Goal: Task Accomplishment & Management: Complete application form

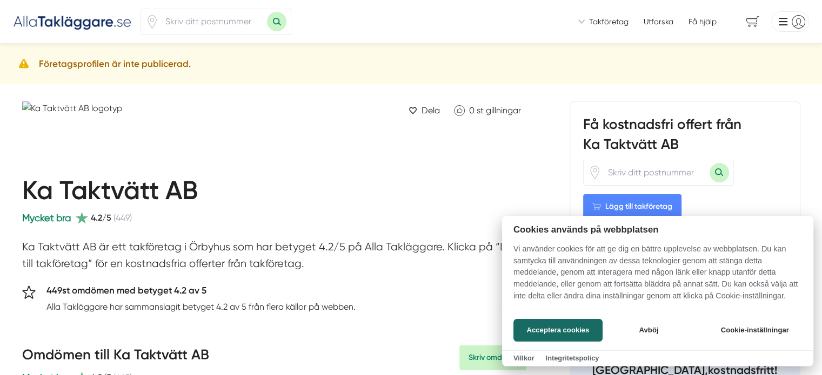
click at [279, 149] on div at bounding box center [411, 187] width 822 height 375
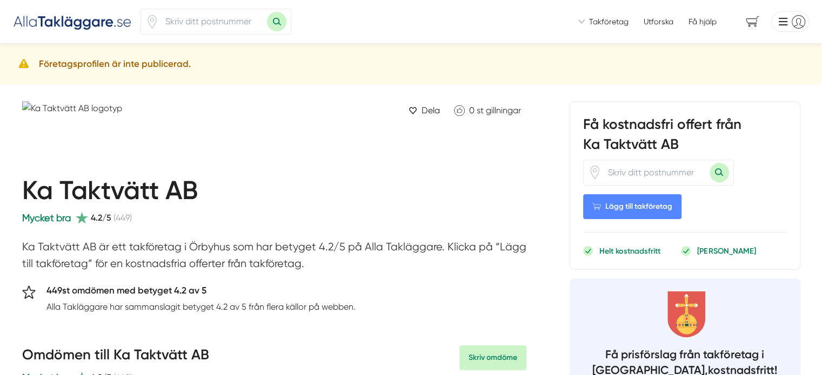
click at [615, 207] on span "Lägg till takföretag" at bounding box center [632, 206] width 98 height 25
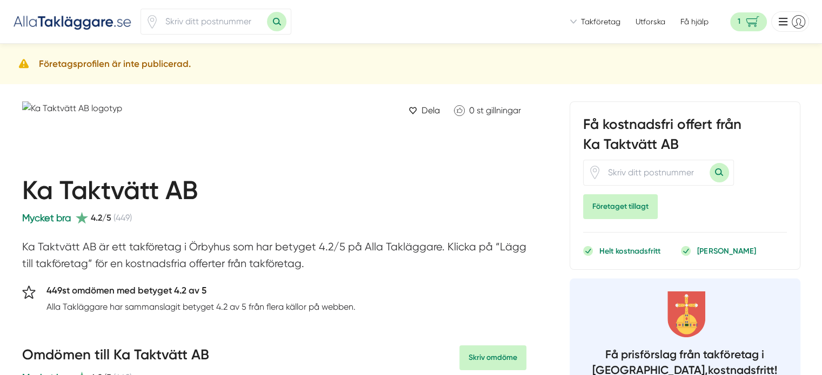
click at [603, 23] on span "Takföretag" at bounding box center [600, 21] width 39 height 11
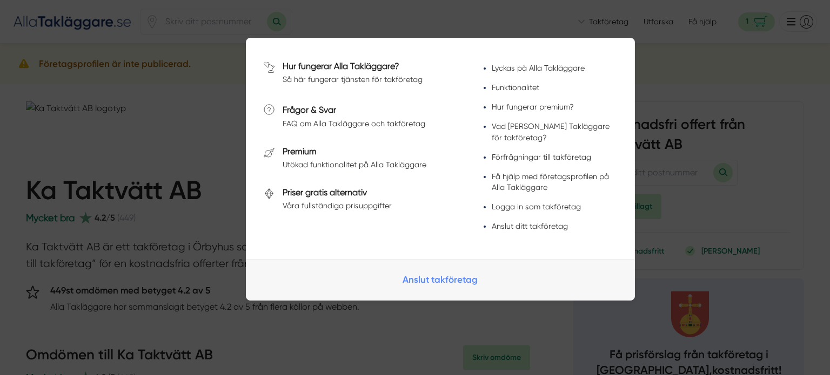
click at [437, 272] on link "Anslut takföretag" at bounding box center [440, 279] width 388 height 41
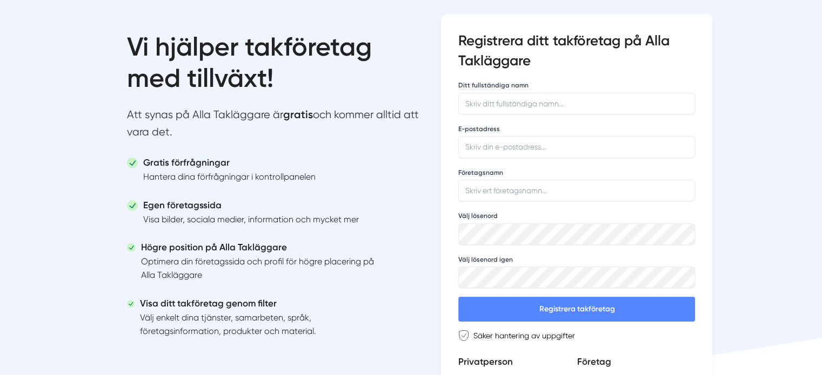
scroll to position [60, 0]
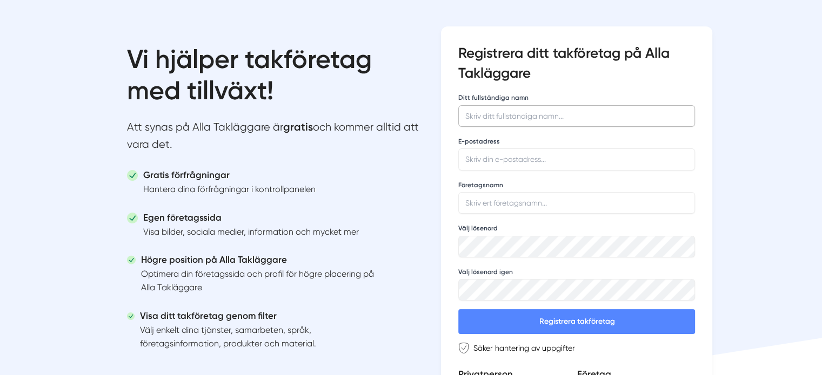
click at [515, 118] on input "Ditt fullständiga namn" at bounding box center [576, 116] width 237 height 22
type input "Savo Najem"
type input "info@bostadstvatt.se"
type input "Bostadstvättarna"
click at [421, 284] on div "Vi hjälper takföretag med tillväxt! Att synas på Alla Takläggare är gratis och …" at bounding box center [410, 232] width 637 height 499
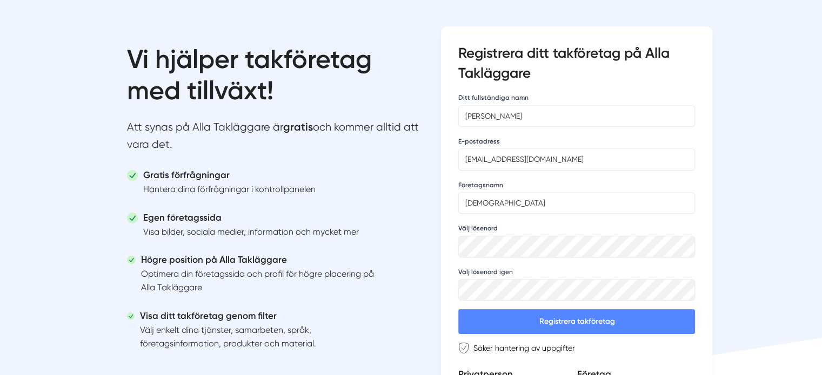
click at [536, 313] on button "Registrera takföretag" at bounding box center [576, 321] width 237 height 25
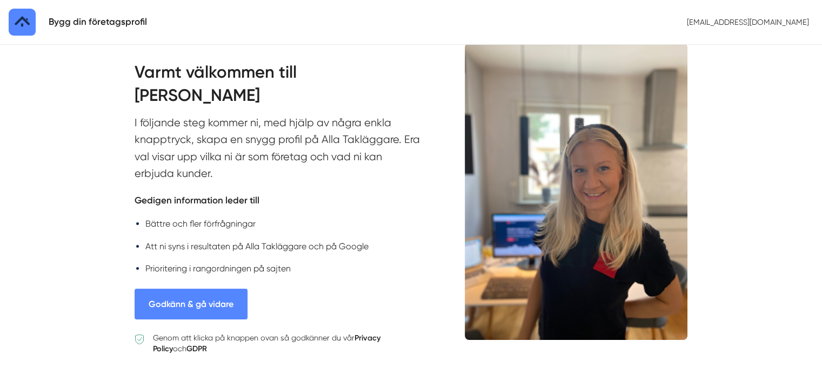
scroll to position [56, 0]
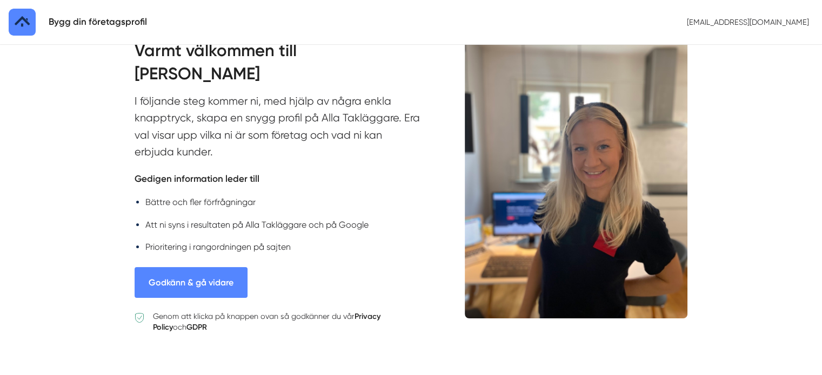
click at [190, 273] on button "Godkänn & gå vidare" at bounding box center [190, 282] width 113 height 31
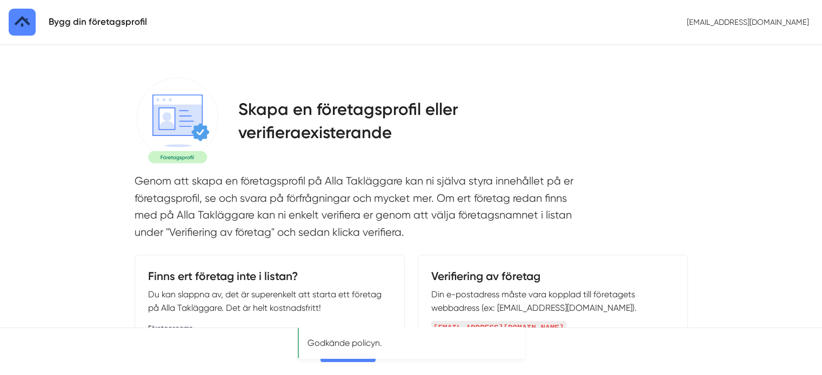
select select
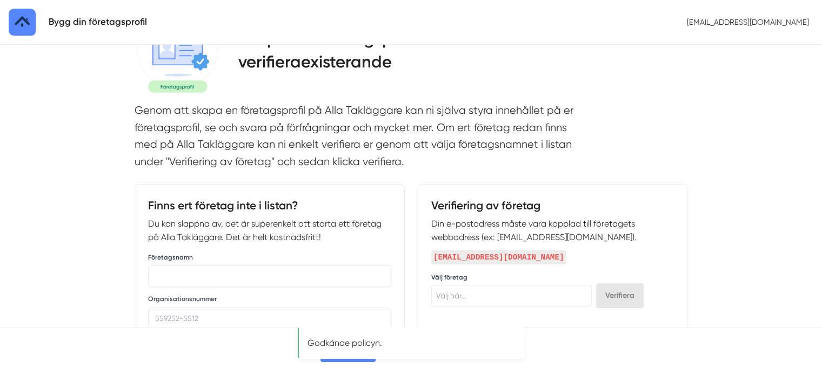
scroll to position [86, 0]
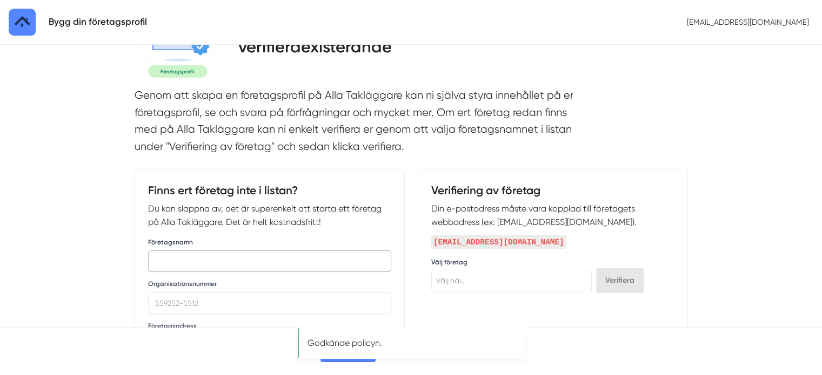
click at [232, 254] on input "text" at bounding box center [269, 262] width 243 height 22
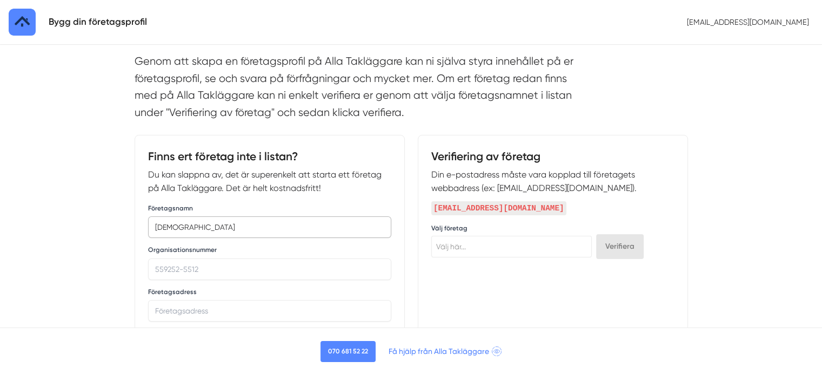
scroll to position [123, 0]
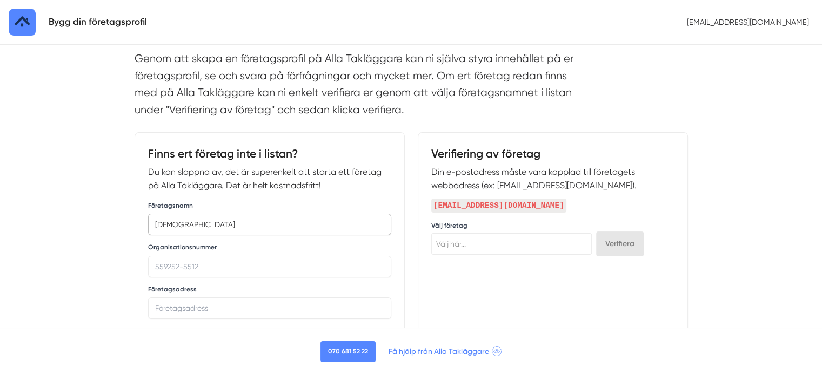
type input "Bostadstvättarna"
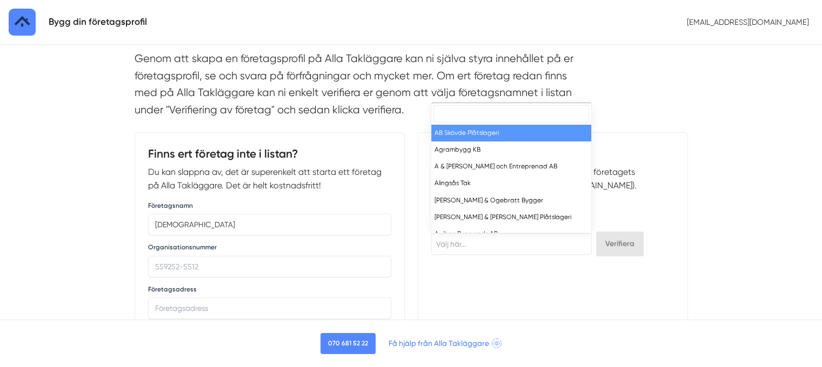
click at [462, 241] on span "Välj här..." at bounding box center [451, 244] width 30 height 9
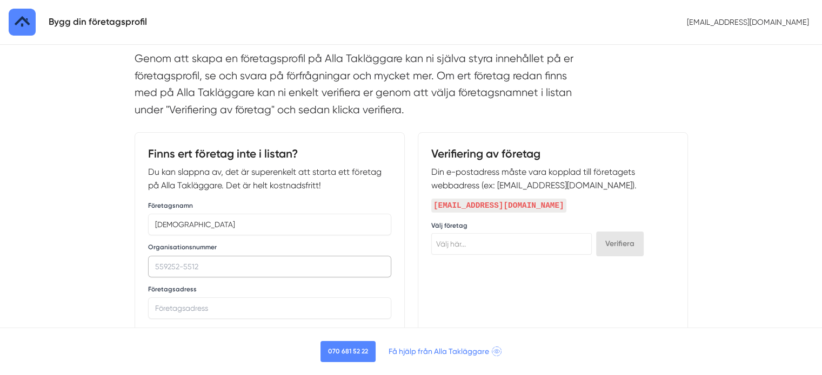
click at [246, 259] on input "Organisationsnummer" at bounding box center [269, 267] width 243 height 22
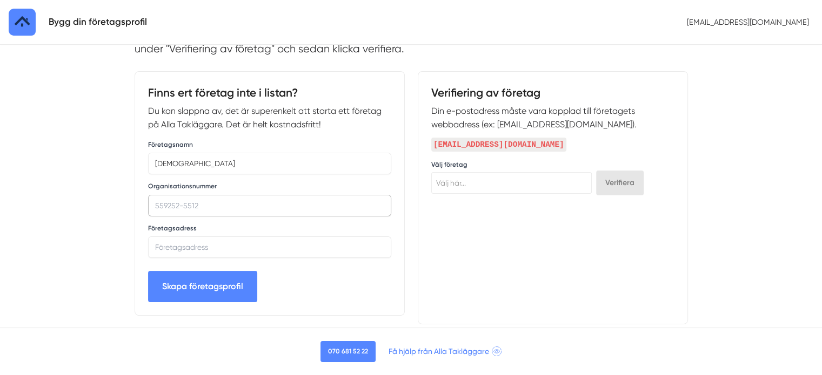
scroll to position [185, 0]
paste input "559528-3424"
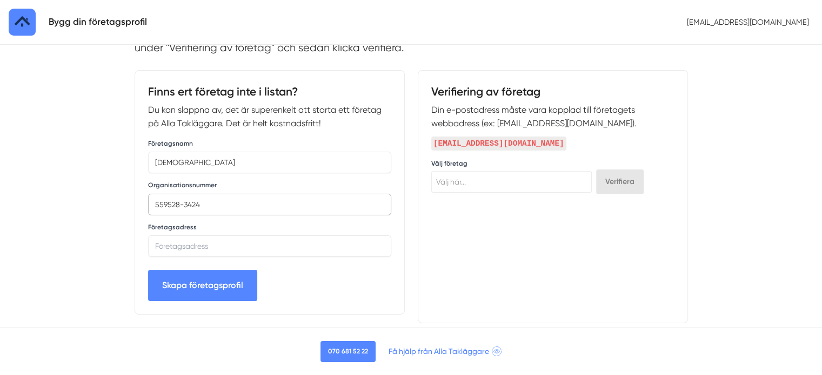
type input "559528-3424"
click at [213, 251] on input "text" at bounding box center [269, 246] width 243 height 22
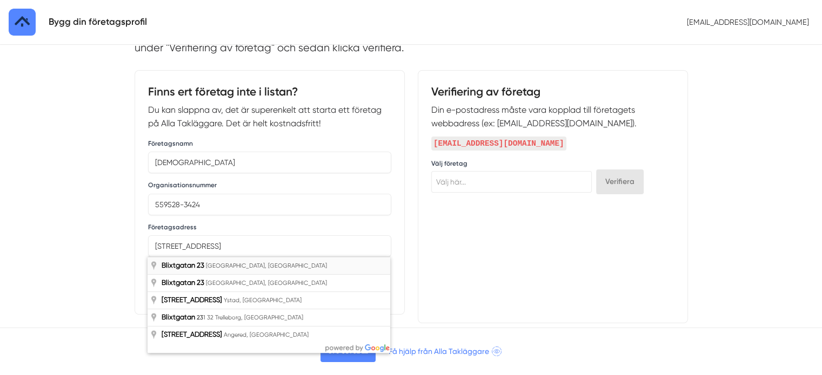
type input "[STREET_ADDRESS]"
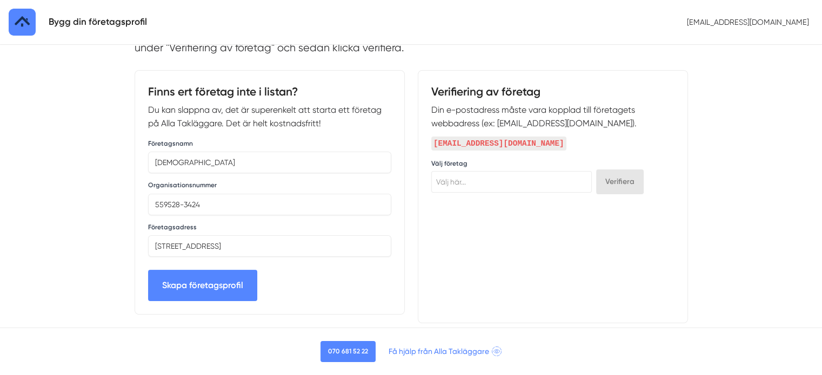
click at [223, 283] on button "Skapa företagsprofil" at bounding box center [202, 285] width 109 height 31
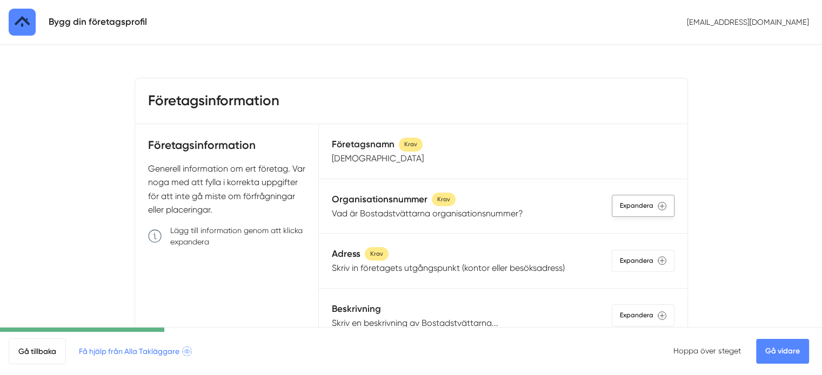
click at [629, 207] on div "Expandera" at bounding box center [642, 206] width 63 height 22
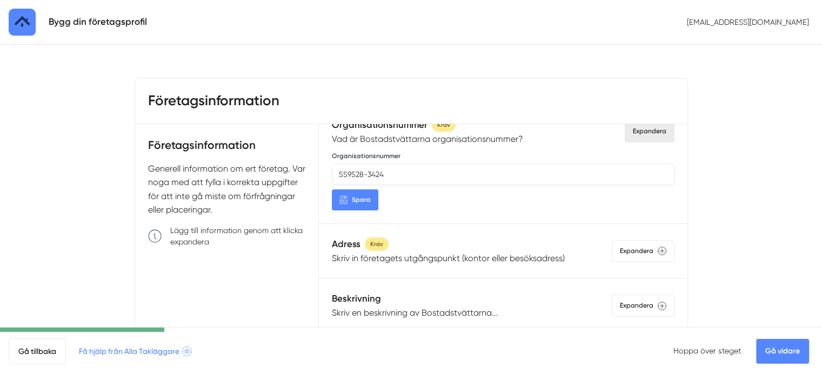
scroll to position [129, 0]
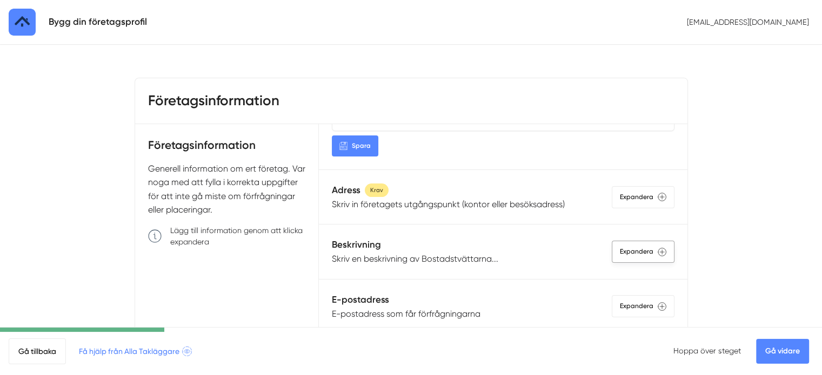
click at [625, 252] on div "Expandera" at bounding box center [642, 252] width 63 height 22
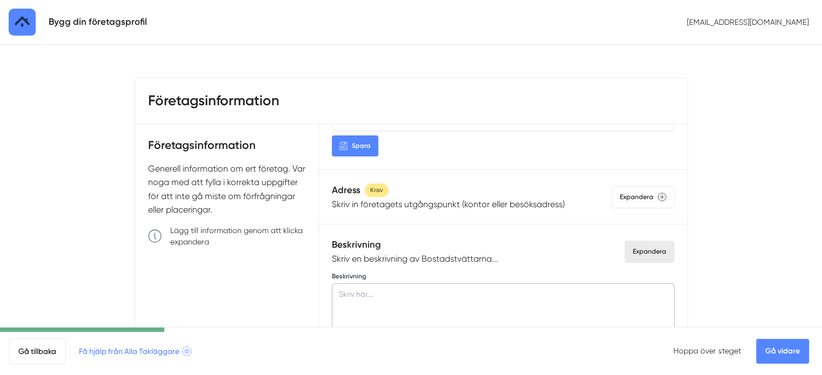
click at [435, 298] on textarea at bounding box center [503, 332] width 342 height 97
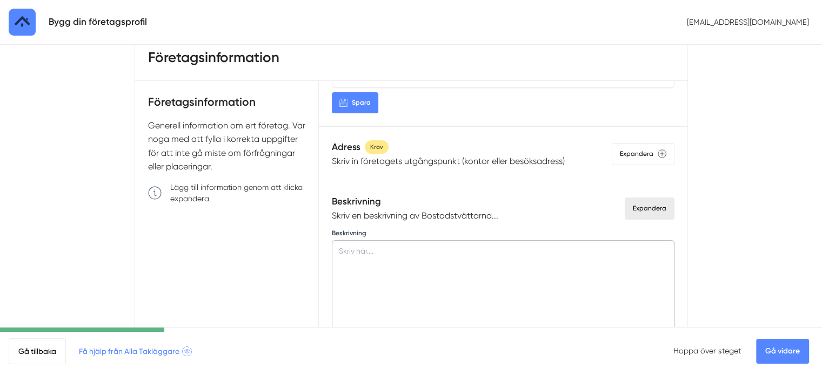
scroll to position [53, 0]
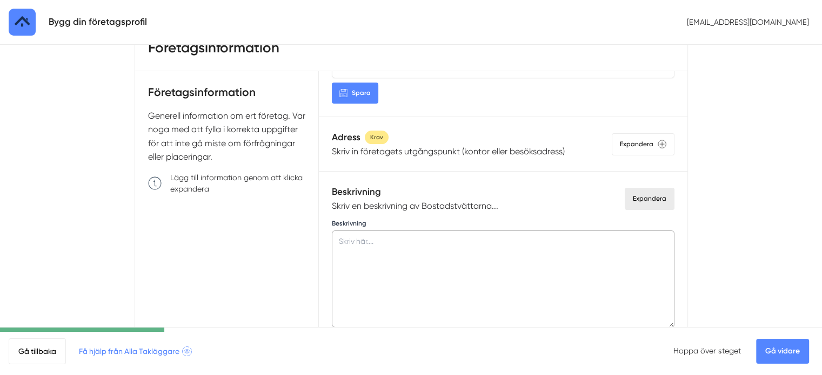
paste textarea "Bostadstvättarna hjälper dig att hålla din fastighet i gott skick med hjälp av …"
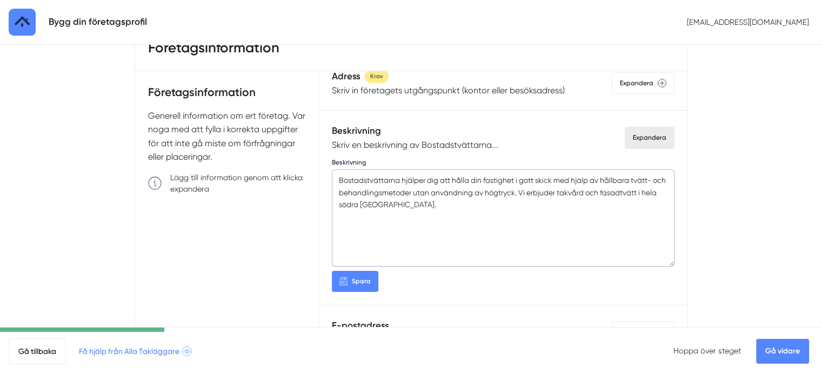
scroll to position [207, 0]
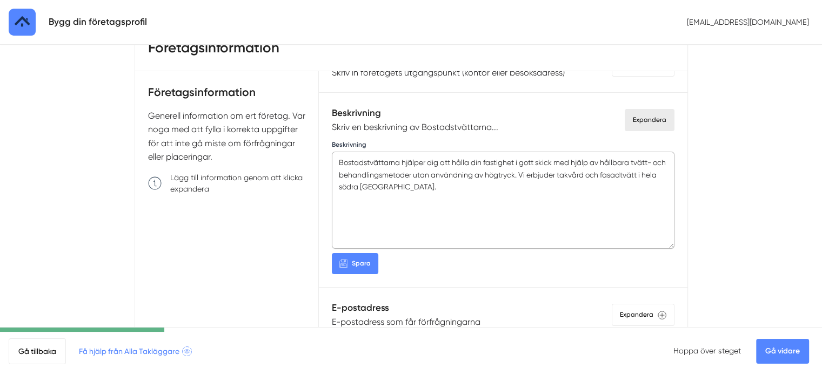
type textarea "Bostadstvättarna hjälper dig att hålla din fastighet i gott skick med hjälp av …"
click at [358, 259] on span "Spara" at bounding box center [361, 264] width 19 height 10
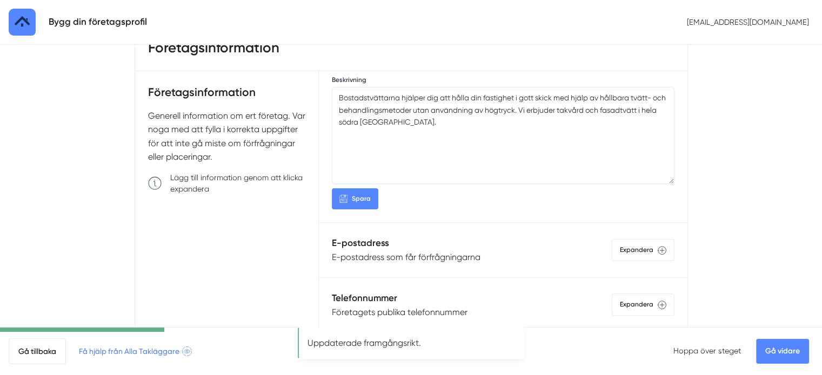
scroll to position [274, 0]
click at [629, 245] on div "Expandera" at bounding box center [642, 248] width 63 height 22
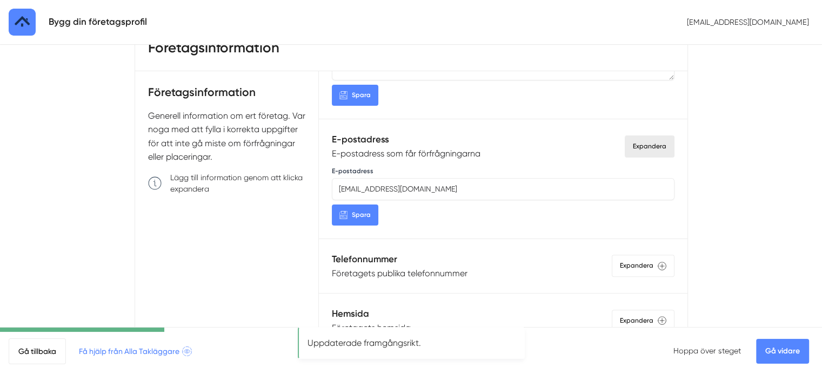
scroll to position [378, 0]
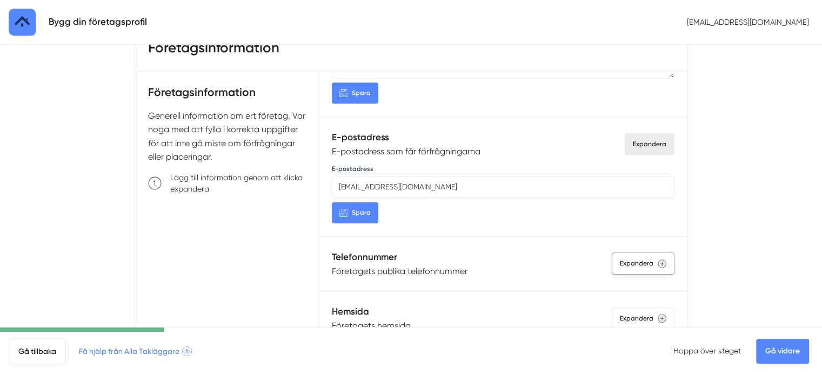
click at [635, 258] on div "Expandera" at bounding box center [642, 264] width 63 height 22
paste input "08-37 42 55"
click at [376, 296] on input "08-37 42 55" at bounding box center [503, 307] width 342 height 22
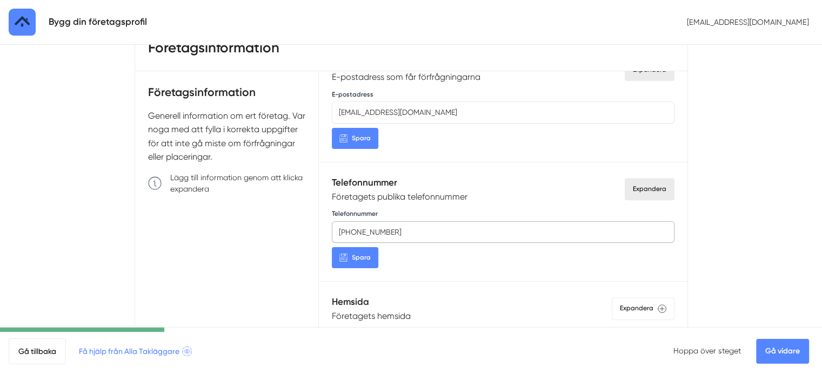
type input "08-37 42 55"
click at [359, 257] on span "Spara" at bounding box center [361, 258] width 19 height 10
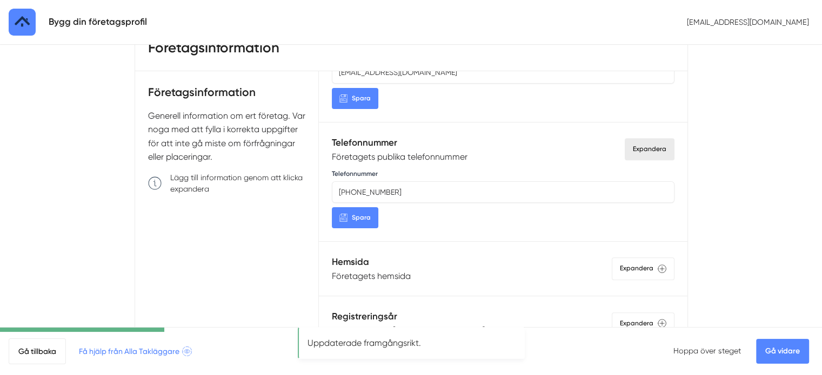
scroll to position [498, 0]
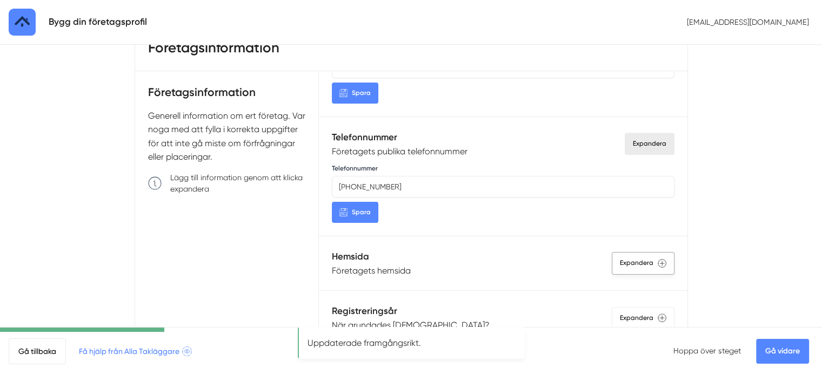
click at [618, 261] on div "Expandera" at bounding box center [642, 263] width 63 height 22
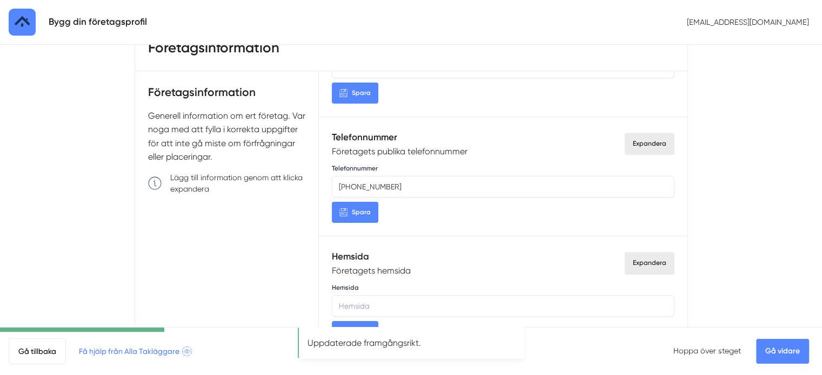
click at [462, 301] on input "Hemsida" at bounding box center [503, 306] width 342 height 22
paste input "https://bostadstvatt.se/"
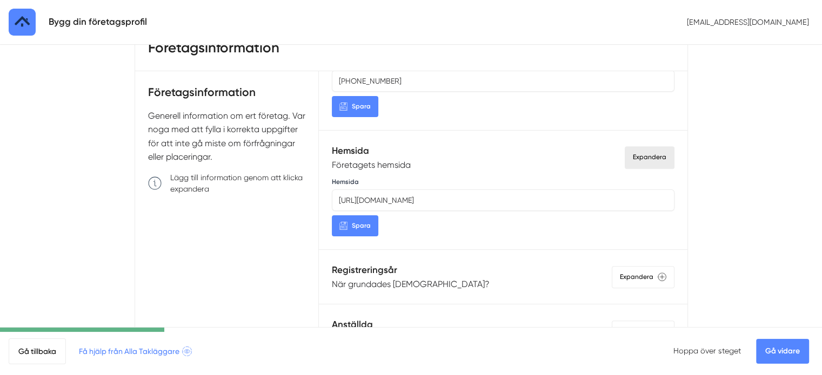
type input "https://bostadstvatt.se/"
click at [369, 225] on span "Spara" at bounding box center [361, 226] width 19 height 10
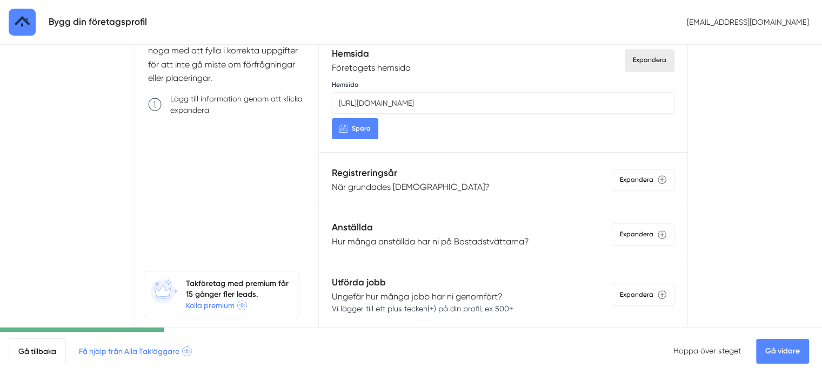
scroll to position [162, 0]
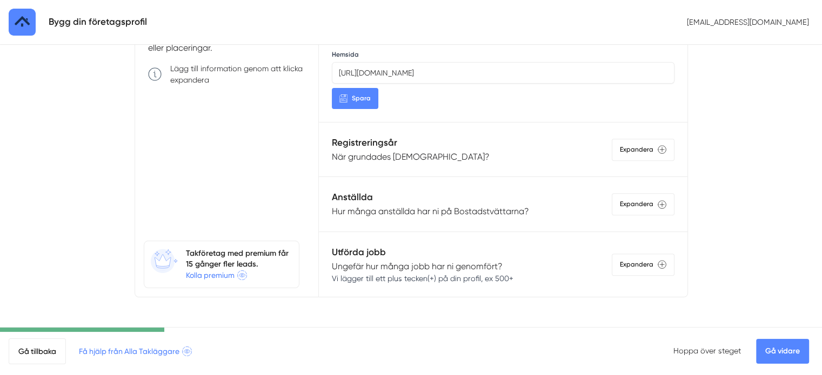
click at [773, 345] on link "Gå vidare" at bounding box center [782, 351] width 53 height 25
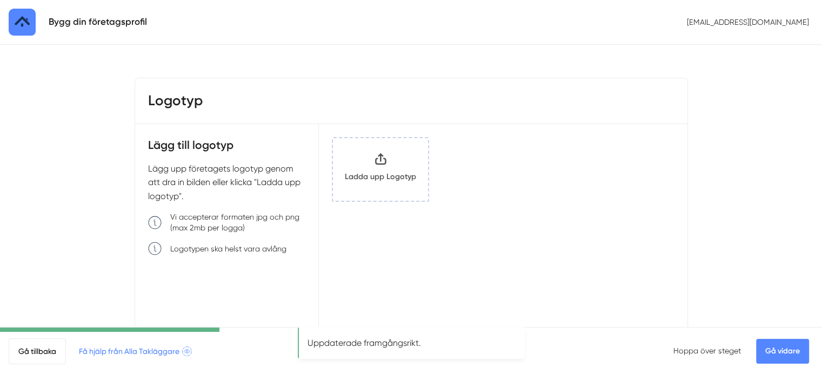
click at [379, 181] on input "Klicka här eller dra och släpp bilder här för att ladda upp" at bounding box center [380, 169] width 95 height 63
click at [535, 188] on circle "Ta bort logotyp" at bounding box center [539, 183] width 9 height 9
click at [402, 166] on input "Klicka här eller dra och släpp bilder här för att ladda upp" at bounding box center [380, 169] width 95 height 63
click at [379, 167] on input "Klicka här eller dra och släpp bilder här för att ladda upp" at bounding box center [380, 169] width 95 height 63
click at [782, 348] on link "Gå vidare" at bounding box center [782, 351] width 53 height 25
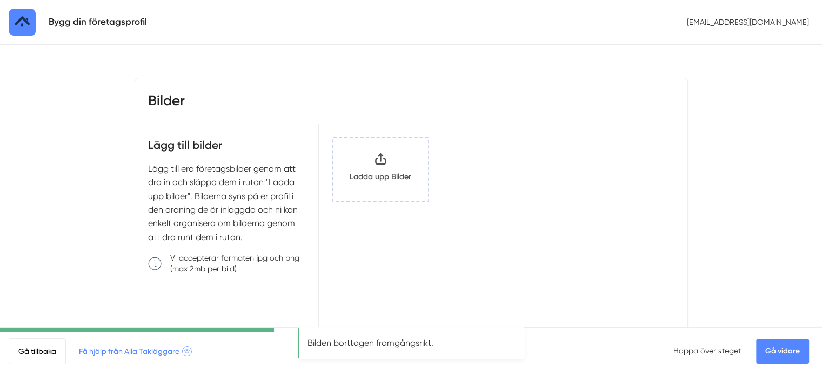
click at [372, 185] on input "Klicka här eller dra och släpp bilder här för att ladda upp" at bounding box center [380, 169] width 95 height 63
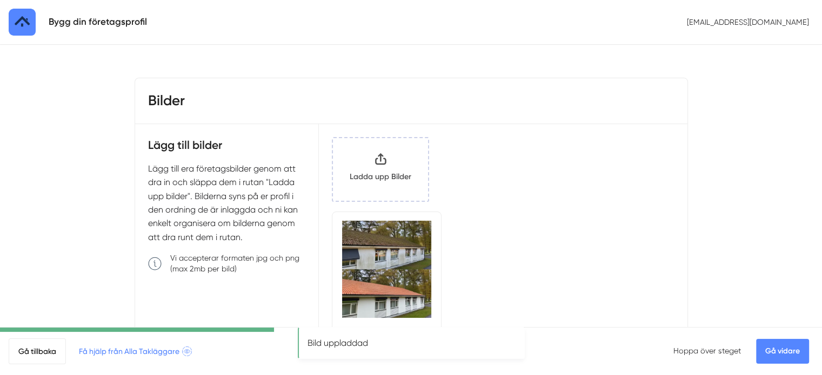
click at [778, 350] on link "Gå vidare" at bounding box center [782, 351] width 53 height 25
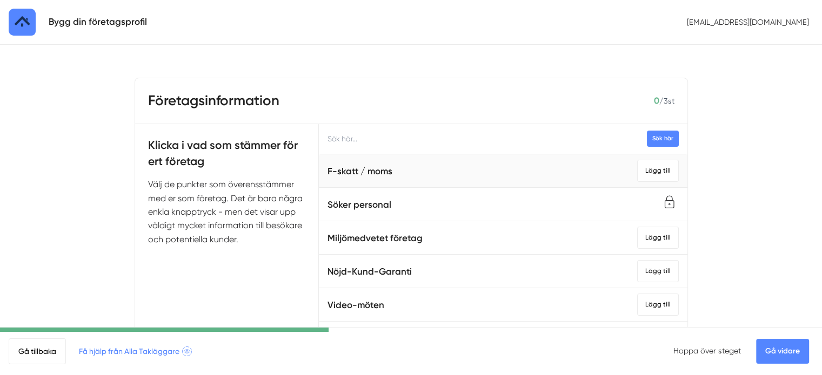
click at [501, 181] on span "F-skatt / moms Lägg till" at bounding box center [502, 171] width 351 height 24
click at [637, 171] on div "Lägg till" at bounding box center [658, 171] width 42 height 22
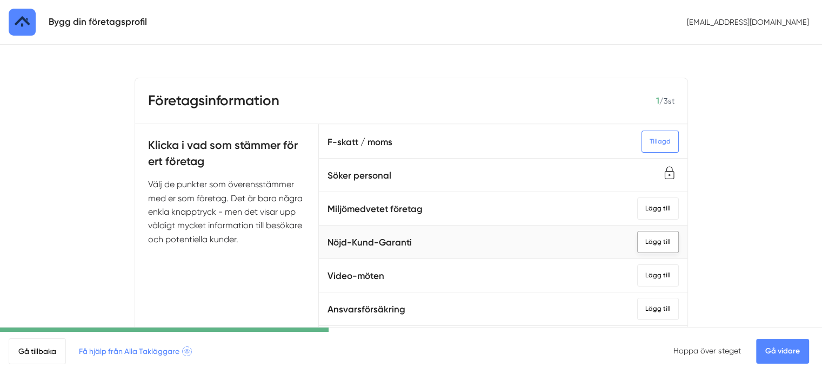
click at [654, 234] on div "Lägg till" at bounding box center [658, 242] width 42 height 22
click at [642, 306] on div "Lägg till" at bounding box center [658, 309] width 42 height 22
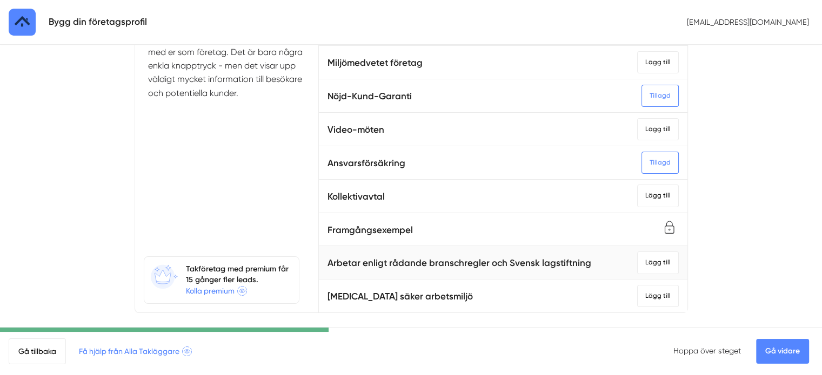
scroll to position [147, 0]
click at [639, 251] on div "Lägg till" at bounding box center [658, 262] width 42 height 22
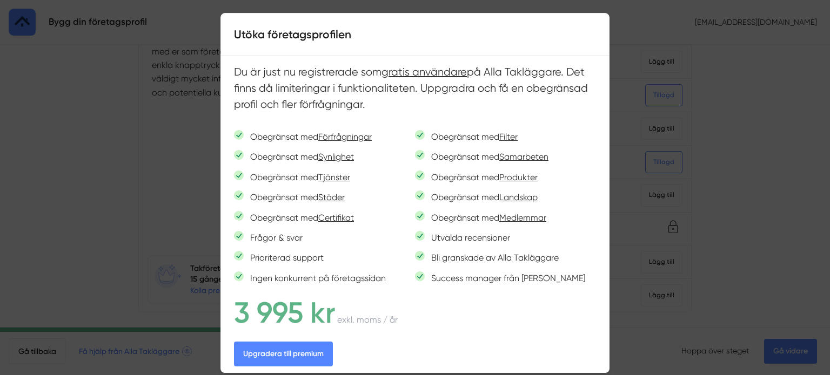
click at [690, 143] on div at bounding box center [415, 187] width 830 height 375
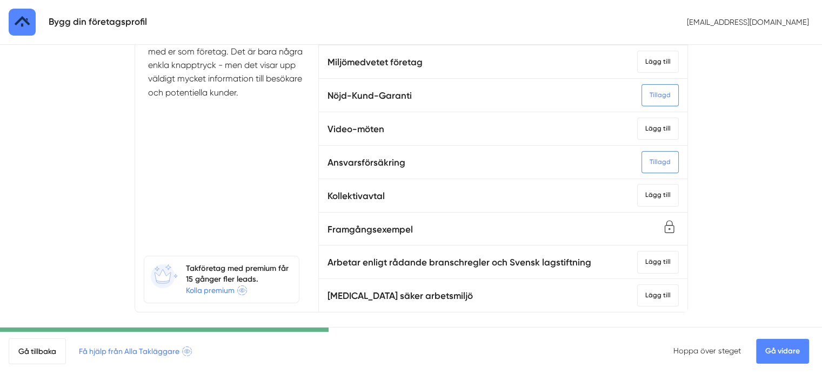
click at [773, 347] on link "Gå vidare" at bounding box center [782, 351] width 53 height 25
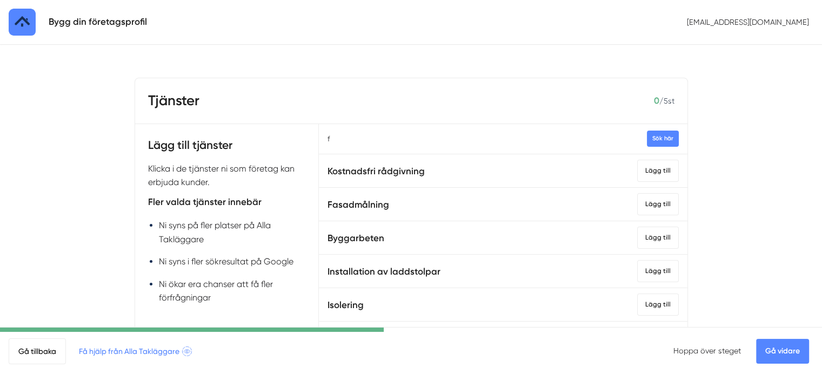
click at [496, 133] on input "f" at bounding box center [503, 139] width 368 height 30
type input "f"
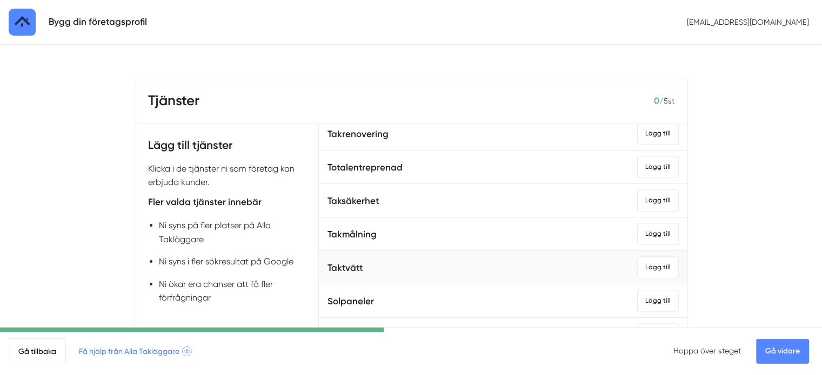
scroll to position [974, 0]
type input "fasad"
click at [637, 267] on div "Lägg till" at bounding box center [658, 268] width 42 height 22
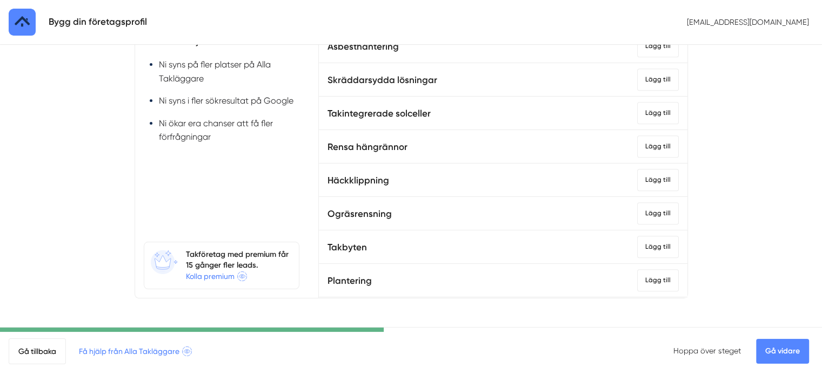
scroll to position [515, 0]
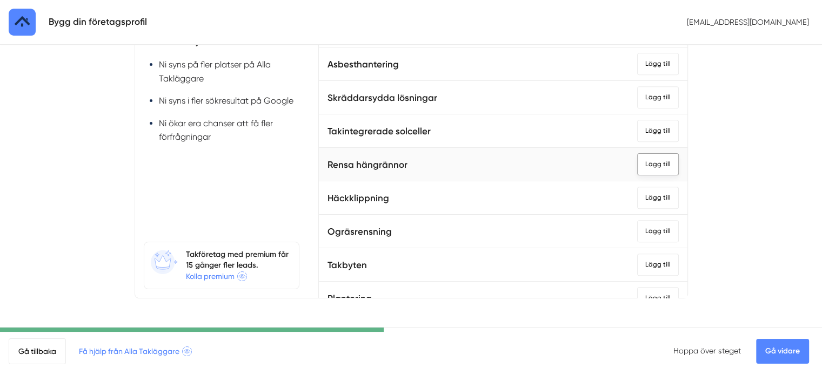
click at [644, 158] on div "Lägg till" at bounding box center [658, 164] width 42 height 22
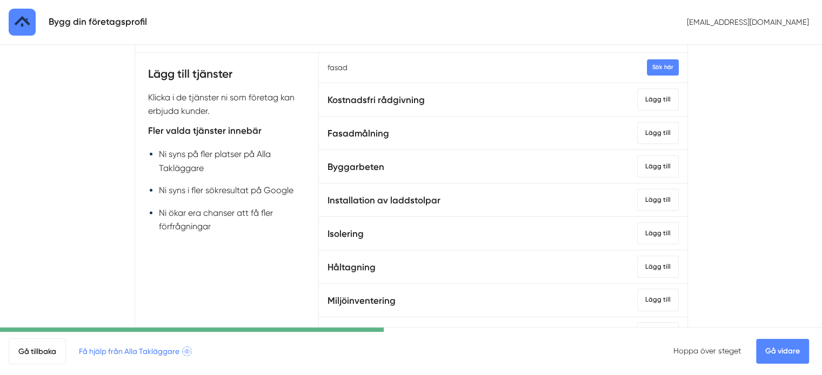
scroll to position [71, 0]
click at [644, 103] on div "Lägg till" at bounding box center [658, 100] width 42 height 22
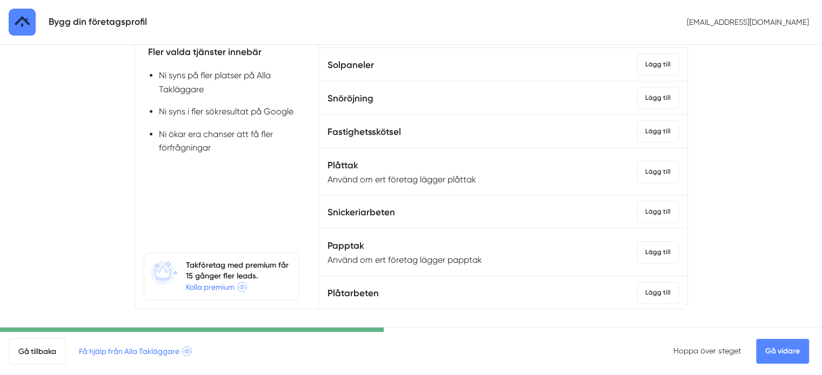
scroll to position [151, 0]
click at [796, 344] on link "Gå vidare" at bounding box center [782, 351] width 53 height 25
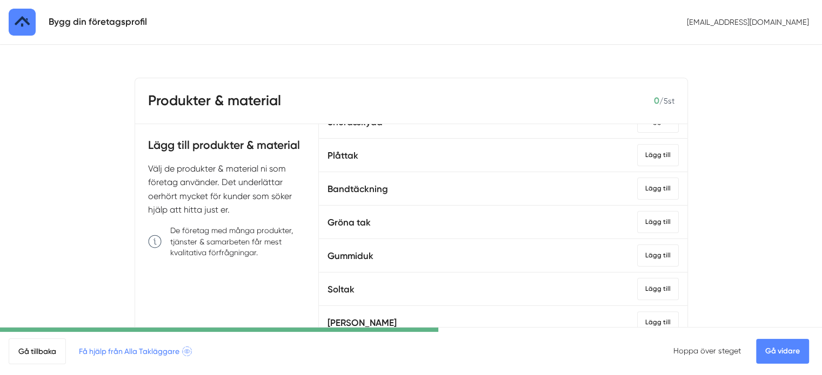
scroll to position [17, 0]
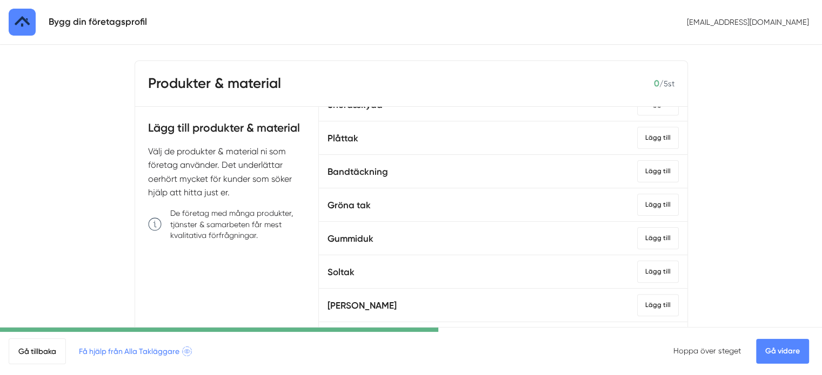
click at [780, 348] on link "Gå vidare" at bounding box center [782, 351] width 53 height 25
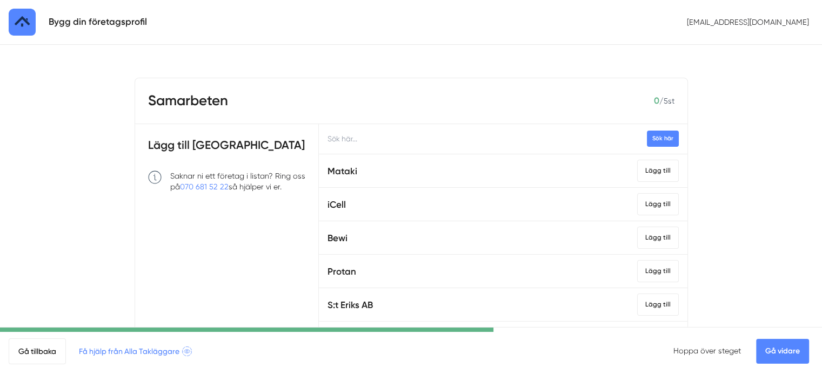
click at [780, 349] on link "Gå vidare" at bounding box center [782, 351] width 53 height 25
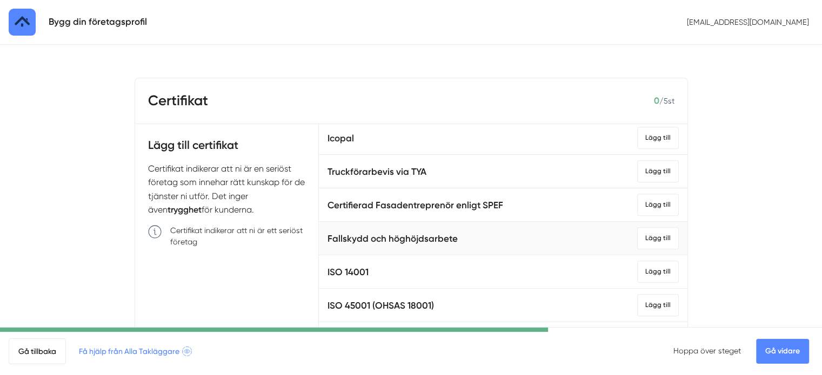
scroll to position [735, 0]
click at [648, 244] on div "Lägg till" at bounding box center [658, 239] width 42 height 22
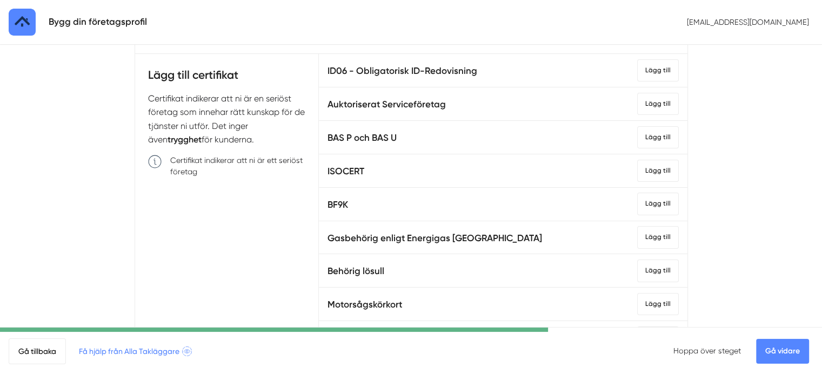
scroll to position [0, 0]
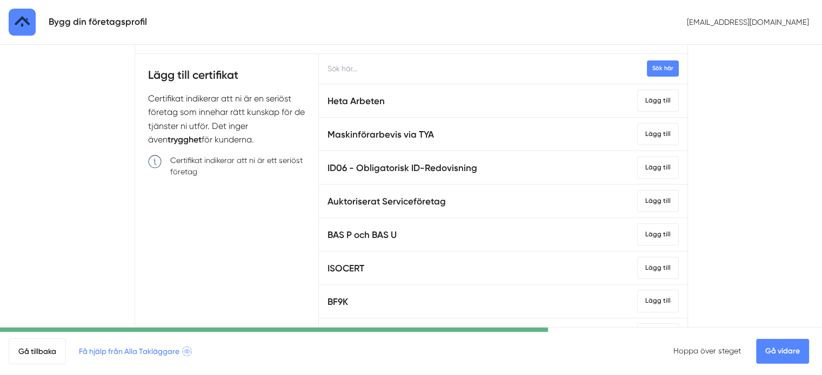
click at [772, 352] on link "Gå vidare" at bounding box center [782, 351] width 53 height 25
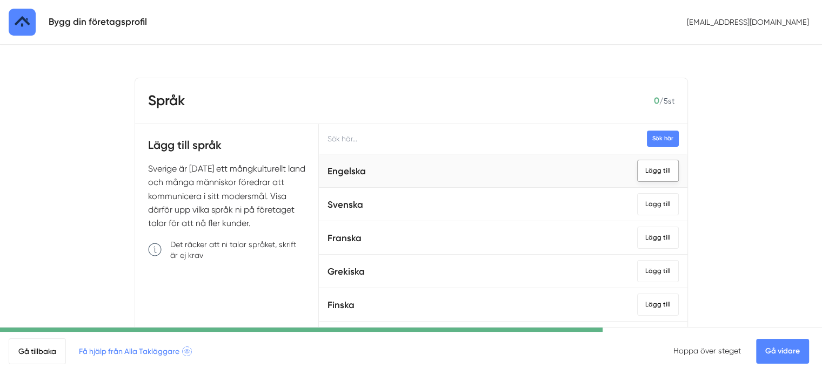
click at [639, 173] on div "Lägg till" at bounding box center [658, 171] width 42 height 22
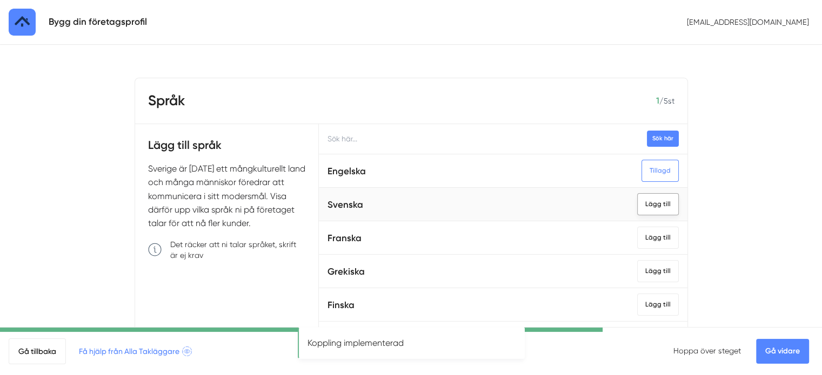
click at [641, 196] on div "Lägg till" at bounding box center [658, 204] width 42 height 22
click at [783, 349] on link "Gå vidare" at bounding box center [782, 351] width 53 height 25
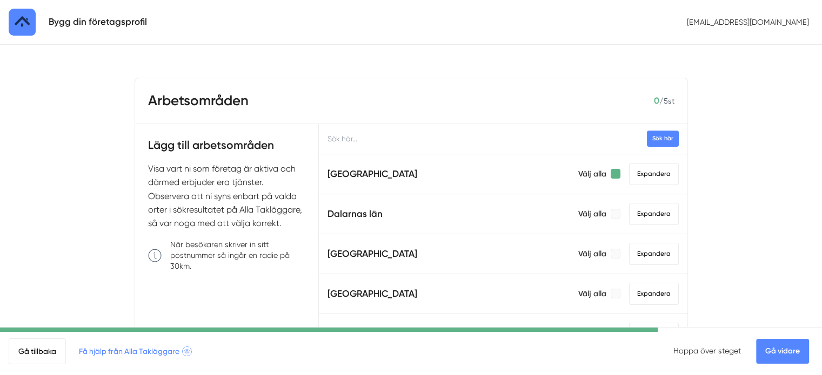
click at [610, 173] on div at bounding box center [615, 174] width 10 height 10
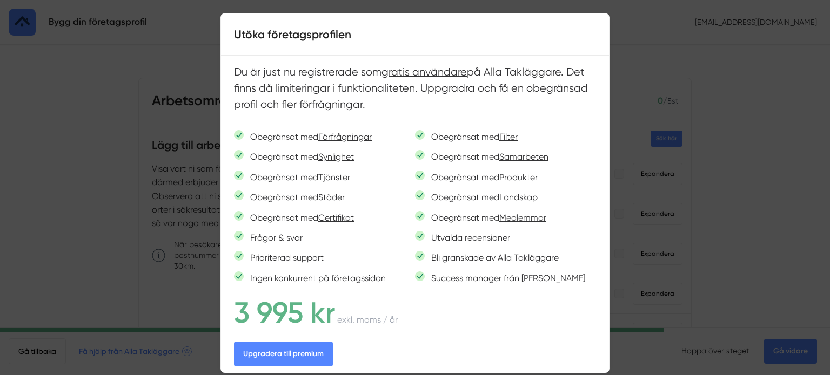
click at [691, 84] on div at bounding box center [415, 187] width 830 height 375
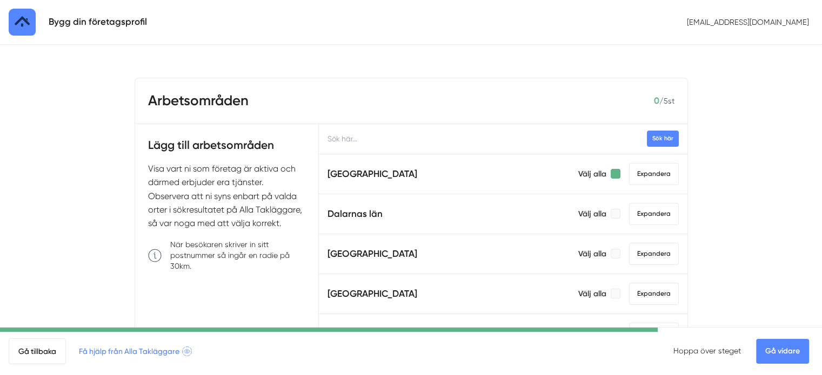
click at [610, 172] on div at bounding box center [615, 174] width 10 height 10
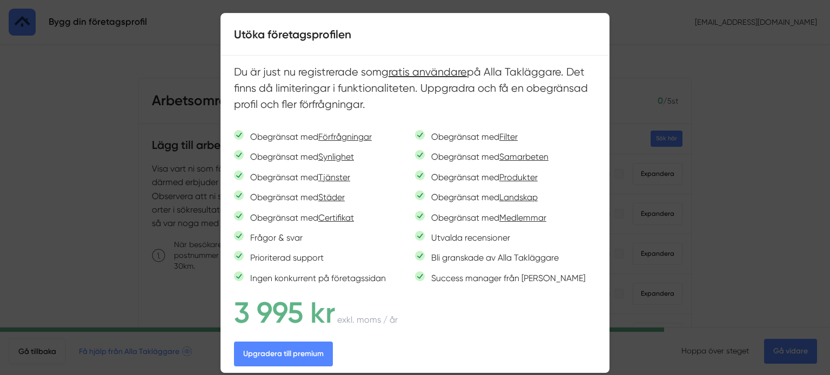
click at [661, 77] on div at bounding box center [415, 187] width 830 height 375
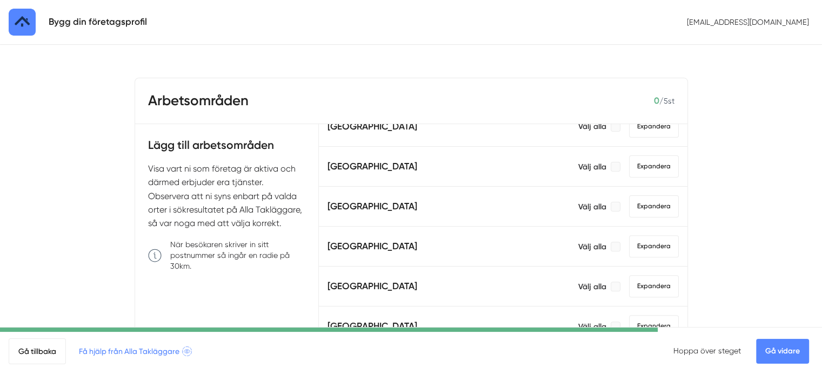
scroll to position [464, 0]
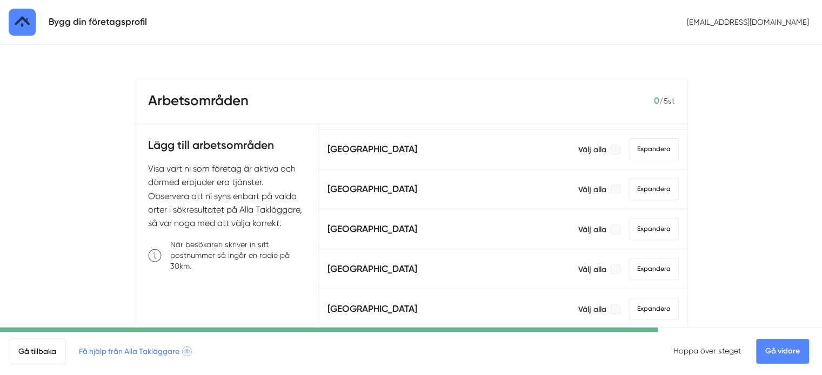
click at [376, 226] on h5 "Östergötlands län" at bounding box center [372, 229] width 90 height 15
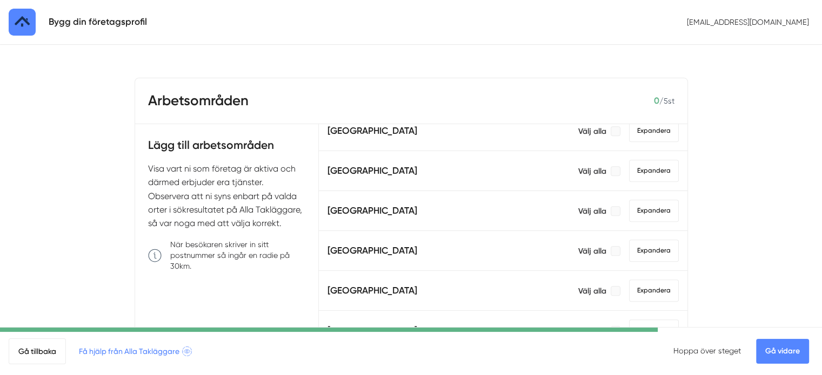
scroll to position [553, 0]
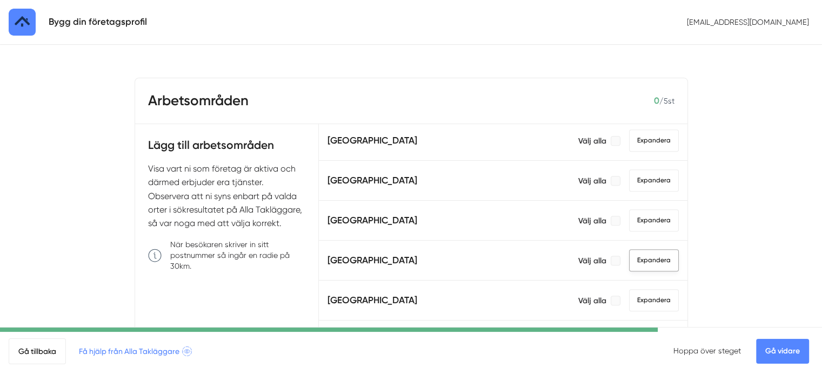
click at [635, 257] on span "Expandera" at bounding box center [654, 261] width 50 height 22
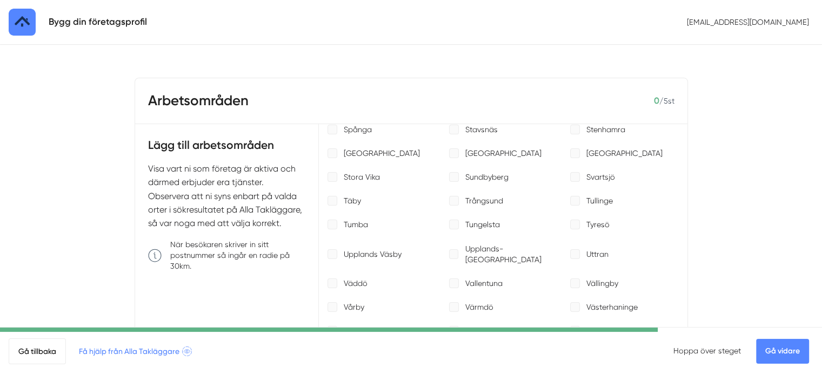
scroll to position [1307, 0]
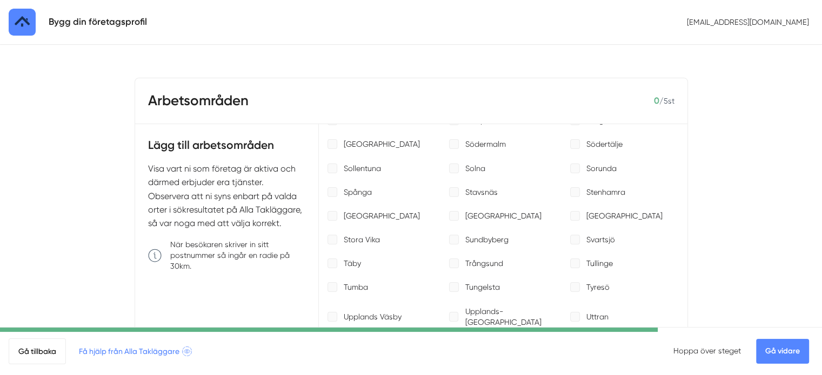
click at [344, 211] on p "Stockholm" at bounding box center [382, 216] width 76 height 11
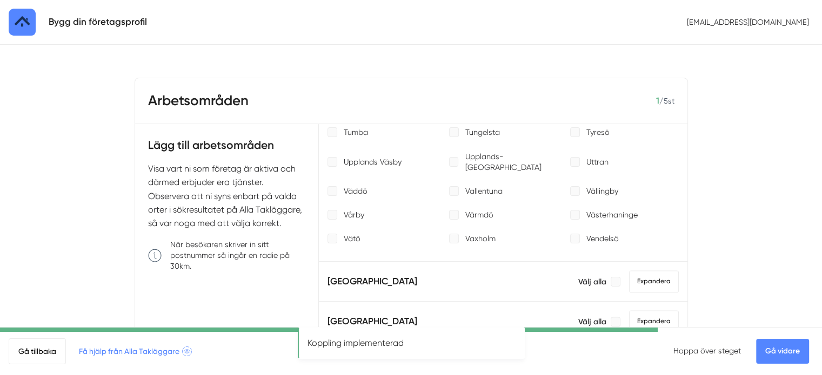
scroll to position [1503, 0]
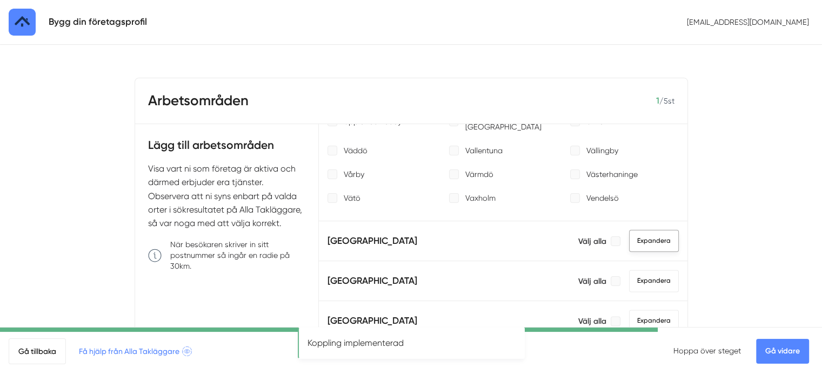
click at [636, 230] on span "Expandera" at bounding box center [654, 241] width 50 height 22
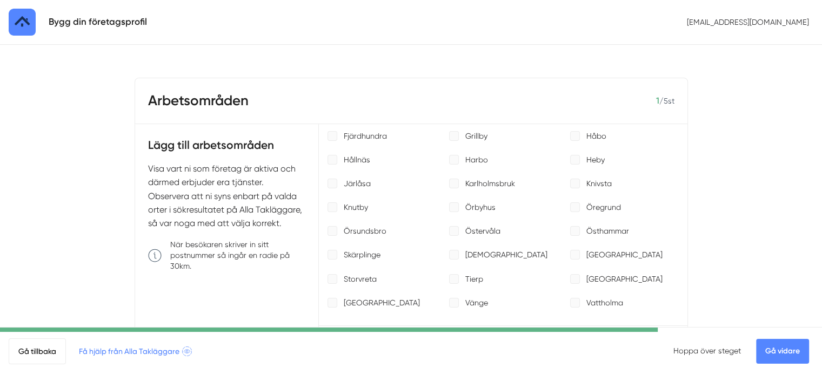
scroll to position [1674, 0]
click at [361, 297] on p "[GEOGRAPHIC_DATA]" at bounding box center [382, 302] width 76 height 11
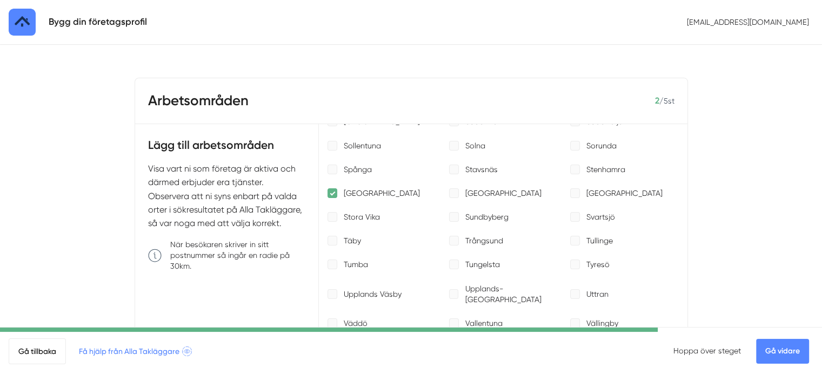
scroll to position [1326, 0]
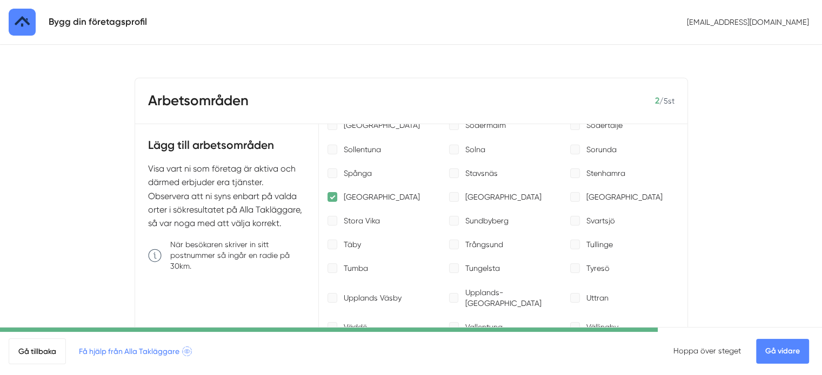
click at [358, 194] on p "Stockholm" at bounding box center [382, 197] width 76 height 11
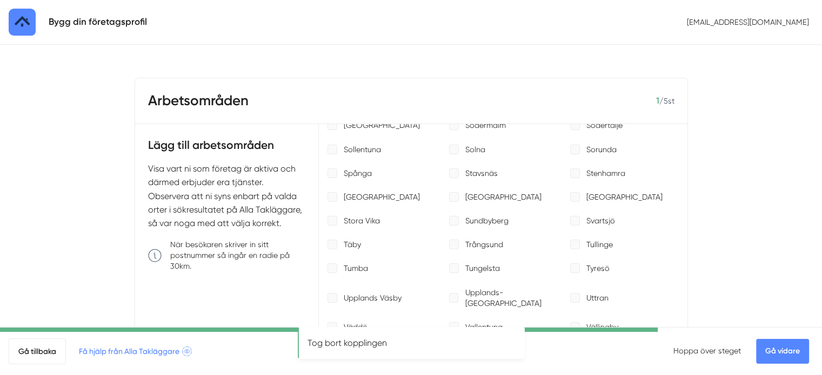
click at [486, 196] on p "[GEOGRAPHIC_DATA]" at bounding box center [503, 197] width 76 height 11
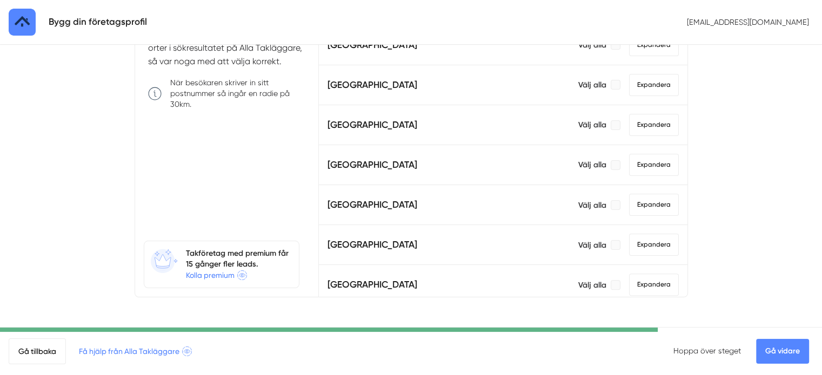
scroll to position [203, 0]
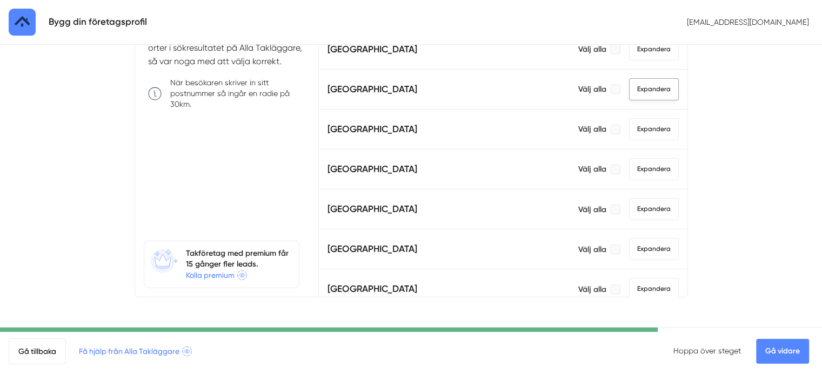
click at [632, 87] on span "Expandera" at bounding box center [654, 89] width 50 height 22
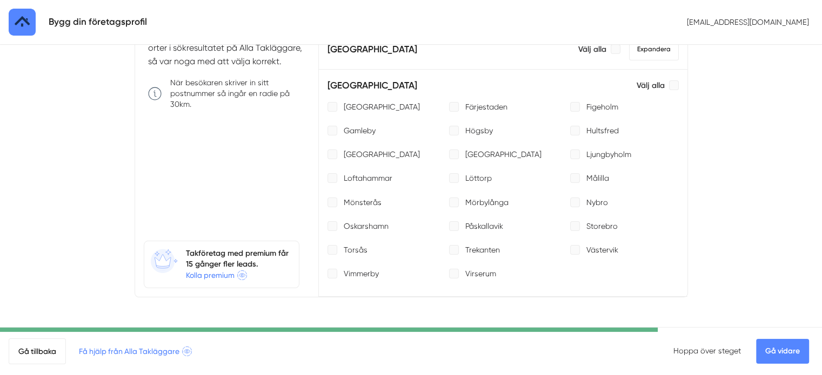
scroll to position [203, 0]
click at [450, 150] on div at bounding box center [454, 154] width 10 height 10
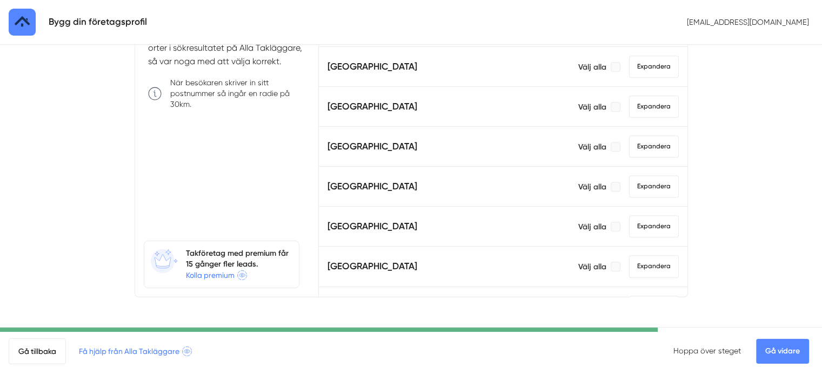
scroll to position [552, 0]
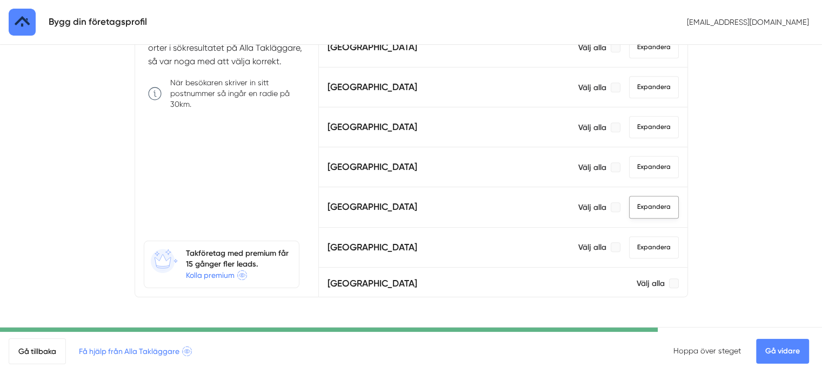
click at [639, 200] on span "Expandera" at bounding box center [654, 207] width 50 height 22
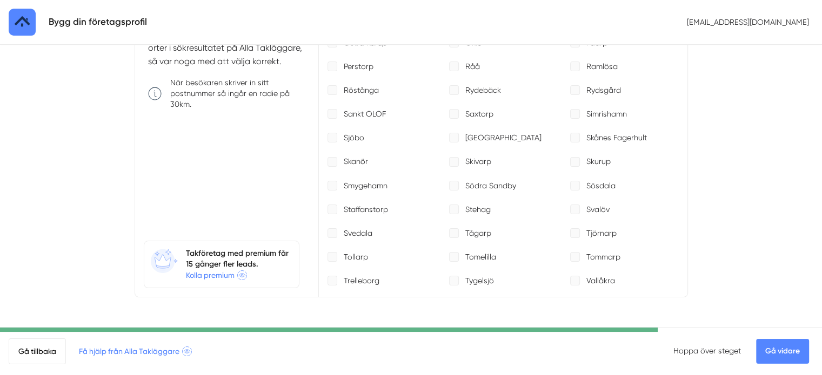
scroll to position [1379, 0]
click at [449, 132] on div at bounding box center [454, 137] width 10 height 10
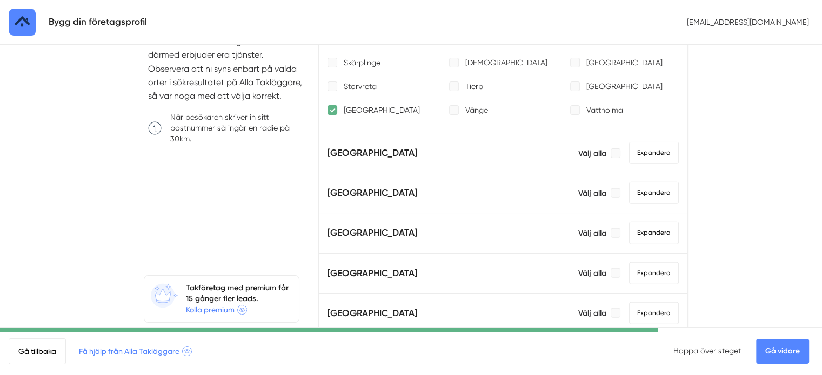
scroll to position [153, 0]
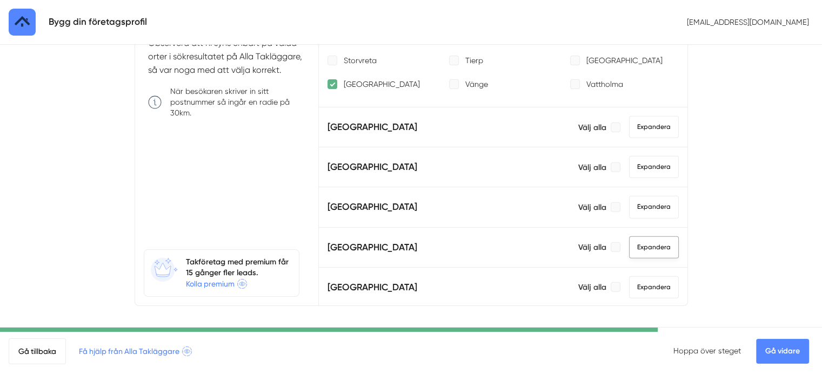
click at [634, 237] on span "Expandera" at bounding box center [654, 248] width 50 height 22
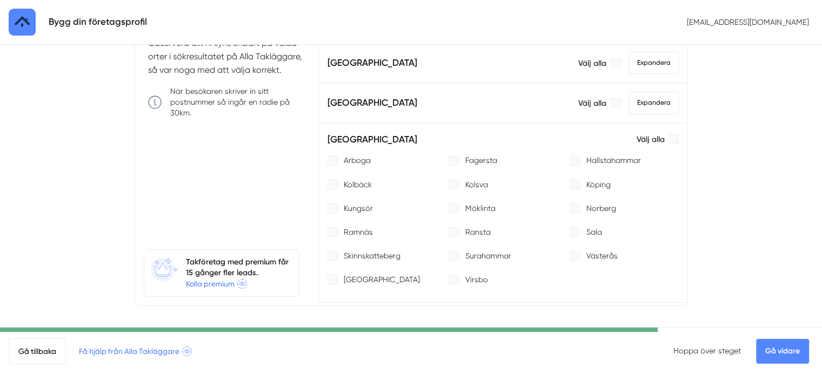
scroll to position [3040, 0]
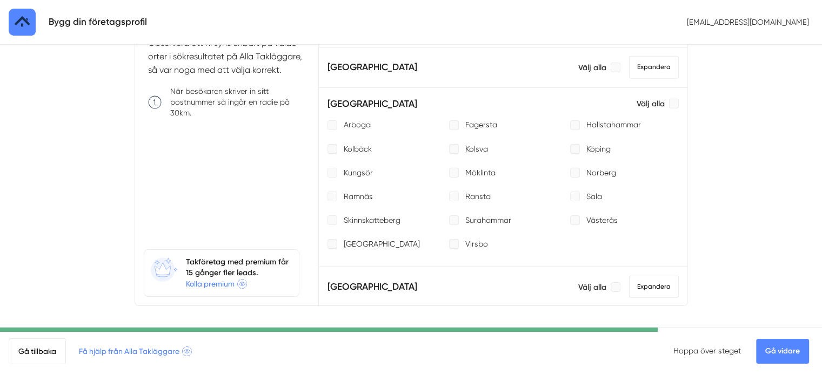
click at [402, 239] on p "[GEOGRAPHIC_DATA]" at bounding box center [382, 244] width 76 height 11
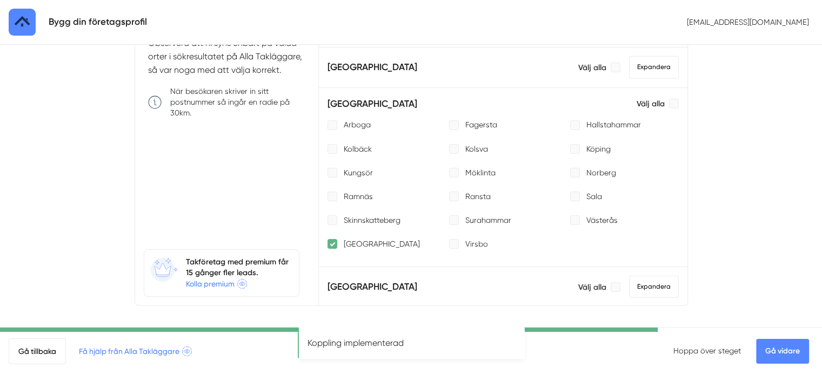
scroll to position [0, 0]
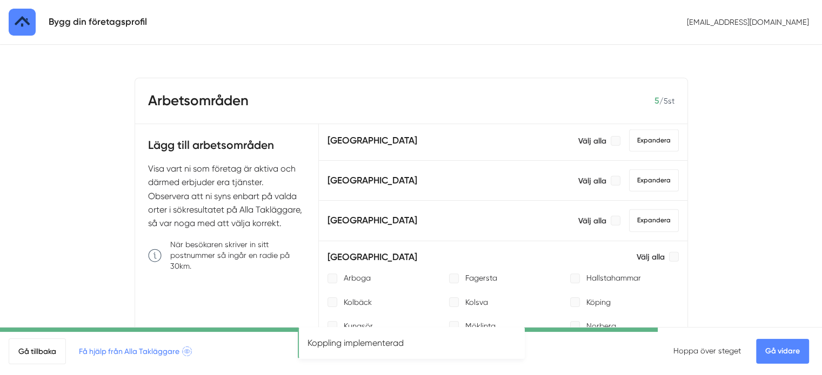
click at [792, 349] on link "Gå vidare" at bounding box center [782, 351] width 53 height 25
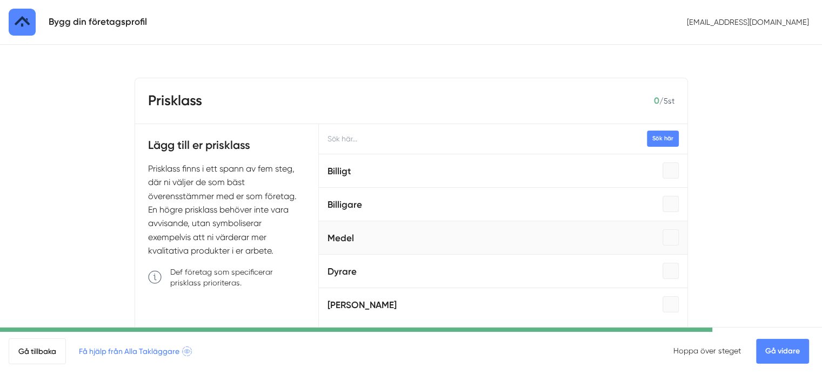
click at [413, 234] on span "Medel" at bounding box center [502, 238] width 351 height 24
click at [662, 207] on div at bounding box center [670, 204] width 16 height 16
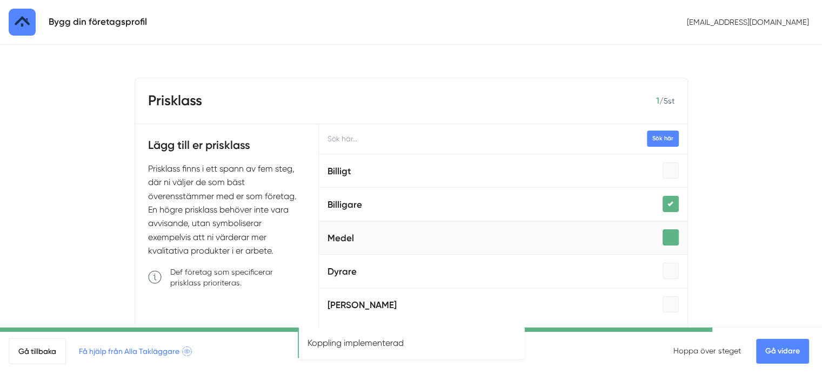
click at [662, 239] on div at bounding box center [670, 238] width 16 height 16
click at [790, 345] on link "Gå vidare" at bounding box center [782, 351] width 53 height 25
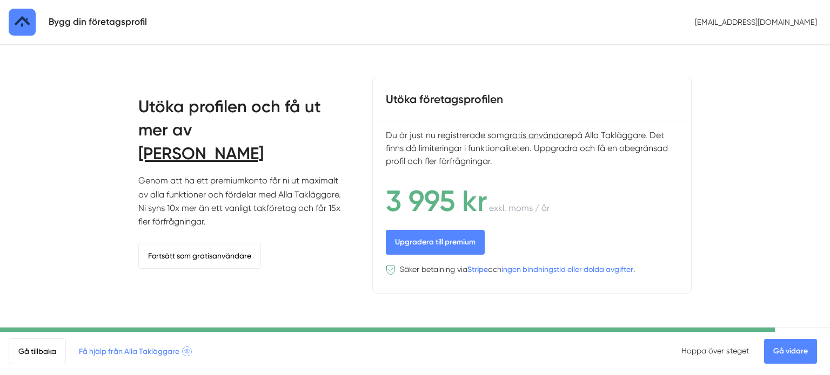
click at [777, 353] on link "Gå vidare" at bounding box center [790, 351] width 53 height 25
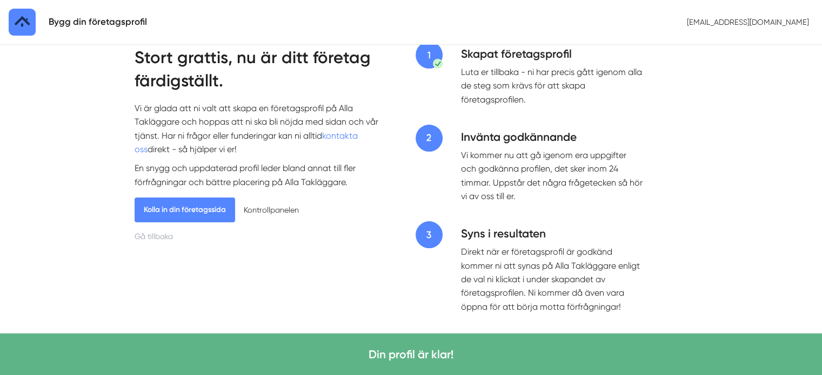
scroll to position [50, 0]
click at [195, 200] on link "Kolla in din företagssida" at bounding box center [184, 209] width 100 height 25
